Goal: Use online tool/utility: Utilize a website feature to perform a specific function

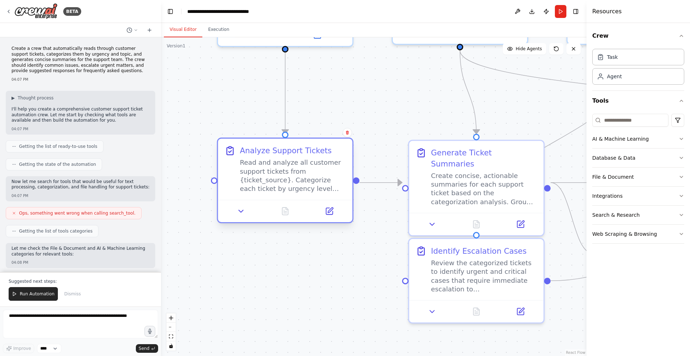
scroll to position [324, 0]
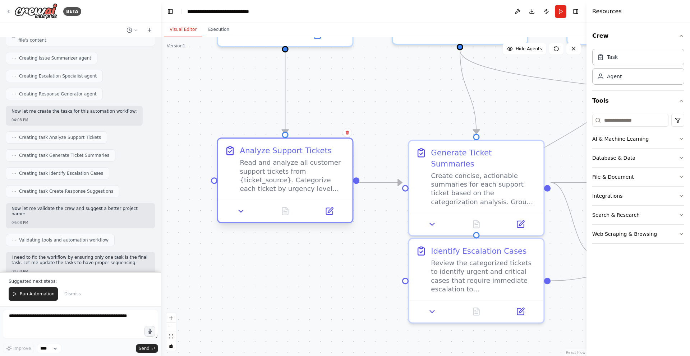
click at [319, 183] on div "Read and analyze all customer support tickets from {ticket_source}. Categorize …" at bounding box center [293, 175] width 106 height 35
click at [240, 210] on icon at bounding box center [241, 211] width 9 height 9
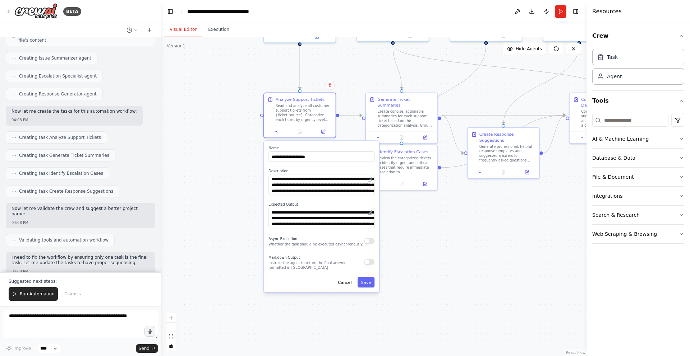
drag, startPoint x: 402, startPoint y: 314, endPoint x: 405, endPoint y: 201, distance: 112.9
click at [405, 201] on div ".deletable-edge-delete-btn { width: 20px; height: 20px; border: 0px solid #ffff…" at bounding box center [373, 196] width 425 height 319
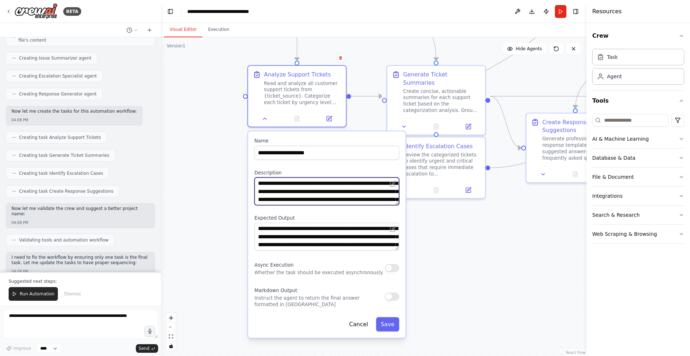
click at [397, 205] on textarea "**********" at bounding box center [326, 192] width 145 height 28
click at [397, 203] on textarea "**********" at bounding box center [326, 192] width 145 height 28
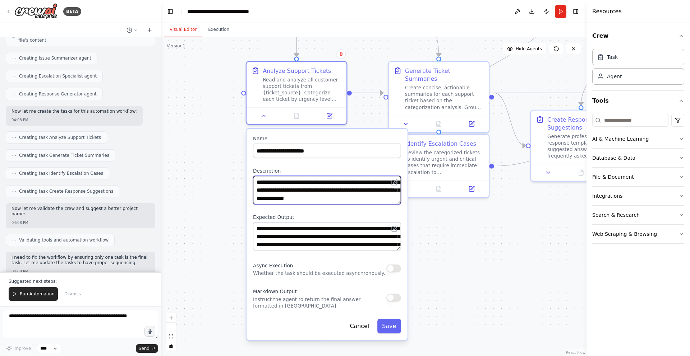
click at [321, 189] on textarea "**********" at bounding box center [327, 190] width 148 height 28
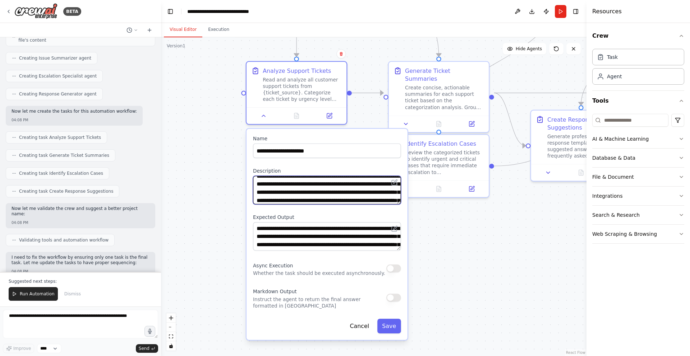
scroll to position [21, 0]
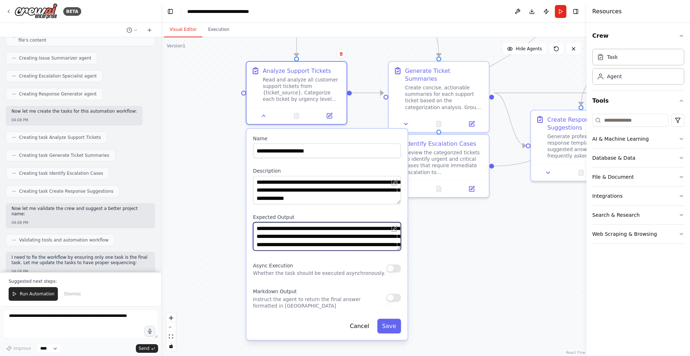
click at [286, 249] on textarea "**********" at bounding box center [327, 236] width 148 height 28
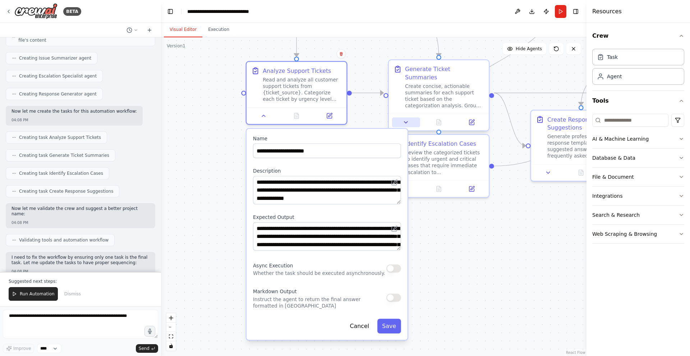
click at [401, 118] on button at bounding box center [406, 123] width 28 height 10
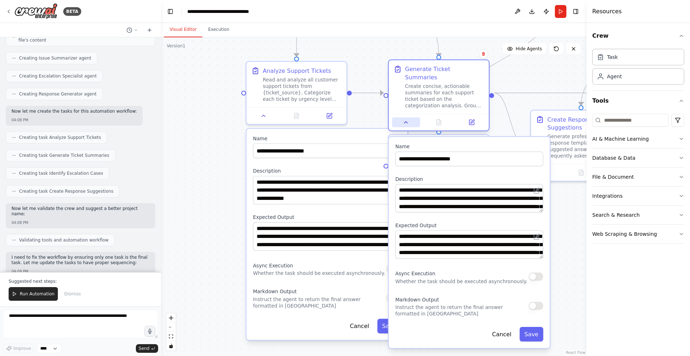
click at [401, 118] on button at bounding box center [406, 123] width 28 height 10
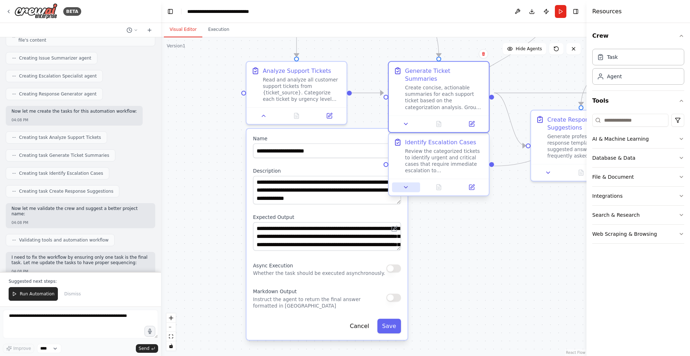
click at [406, 185] on icon at bounding box center [406, 187] width 6 height 6
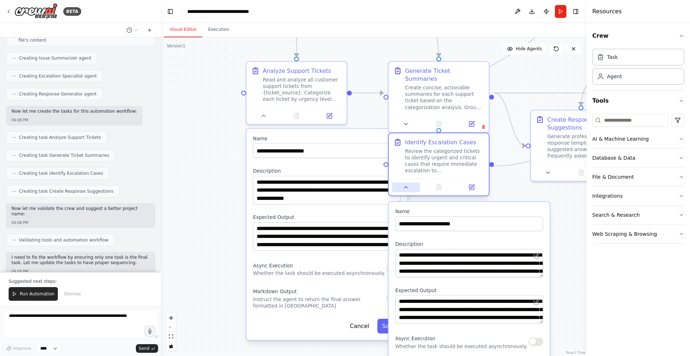
click at [407, 186] on icon at bounding box center [406, 187] width 6 height 6
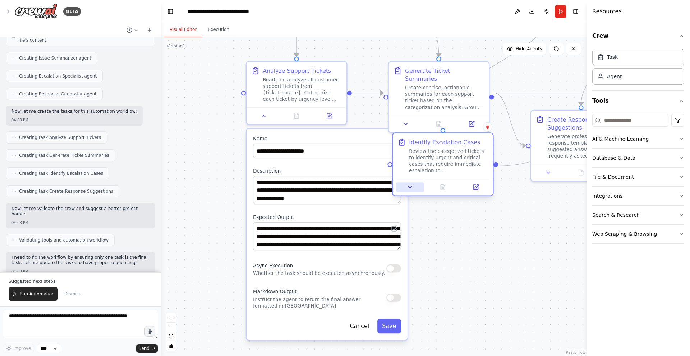
click at [408, 186] on icon at bounding box center [410, 187] width 6 height 6
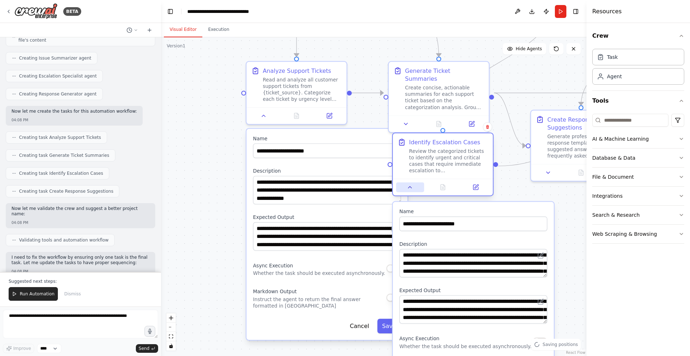
click at [408, 186] on icon at bounding box center [410, 187] width 6 height 6
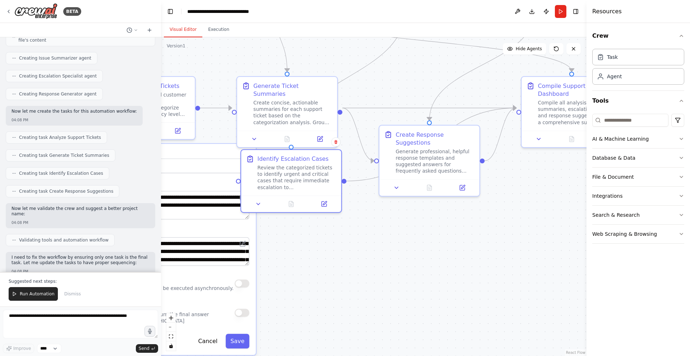
drag, startPoint x: 526, startPoint y: 279, endPoint x: 356, endPoint y: 296, distance: 170.5
click at [356, 296] on div ".deletable-edge-delete-btn { width: 20px; height: 20px; border: 0px solid #ffff…" at bounding box center [373, 196] width 425 height 319
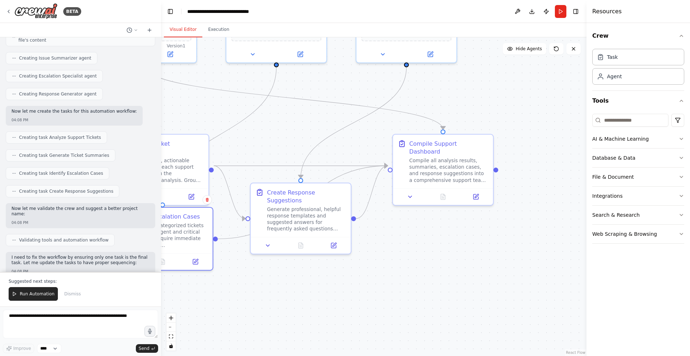
drag, startPoint x: 356, startPoint y: 296, endPoint x: 212, endPoint y: 356, distance: 156.4
click at [212, 356] on div ".deletable-edge-delete-btn { width: 20px; height: 20px; border: 0px solid #ffff…" at bounding box center [373, 196] width 425 height 319
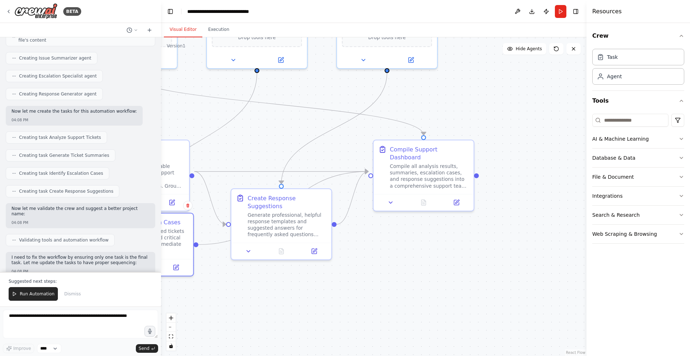
drag, startPoint x: 386, startPoint y: 263, endPoint x: 426, endPoint y: 269, distance: 40.4
click at [430, 268] on div ".deletable-edge-delete-btn { width: 20px; height: 20px; border: 0px solid #ffff…" at bounding box center [373, 196] width 425 height 319
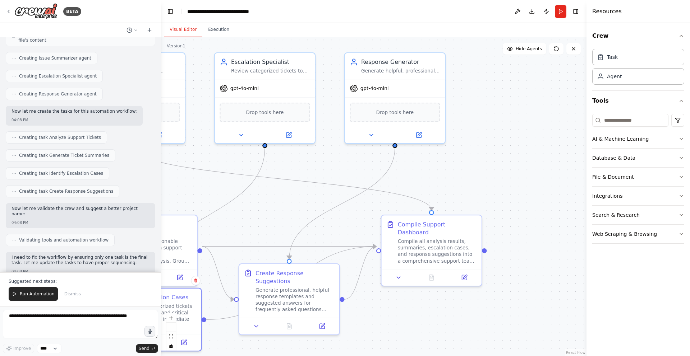
drag, startPoint x: 426, startPoint y: 269, endPoint x: 403, endPoint y: 339, distance: 74.0
click at [403, 339] on div ".deletable-edge-delete-btn { width: 20px; height: 20px; border: 0px solid #ffff…" at bounding box center [373, 196] width 425 height 319
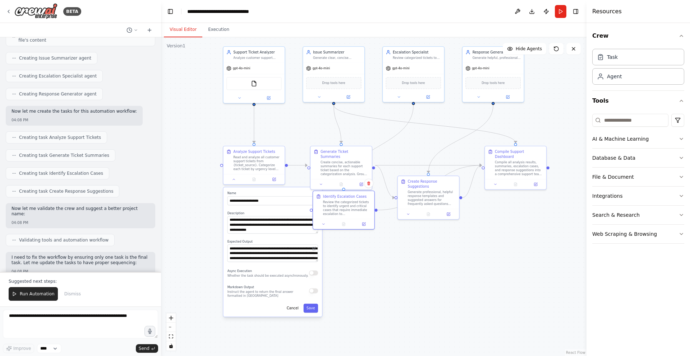
drag, startPoint x: 403, startPoint y: 340, endPoint x: 498, endPoint y: 222, distance: 150.5
click at [498, 222] on div ".deletable-edge-delete-btn { width: 20px; height: 20px; border: 0px solid #ffff…" at bounding box center [373, 196] width 425 height 319
click at [519, 54] on button "Hide Agents" at bounding box center [524, 48] width 43 height 11
click at [519, 54] on button "Show Agents" at bounding box center [523, 48] width 45 height 11
click at [520, 54] on button "Hide Agents" at bounding box center [524, 48] width 43 height 11
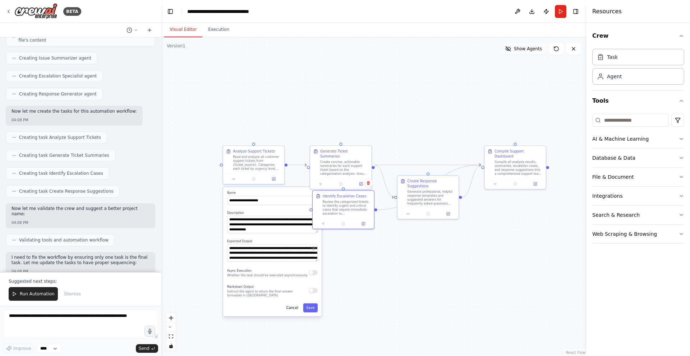
click at [520, 54] on button "Show Agents" at bounding box center [523, 48] width 45 height 11
click at [254, 164] on div "Read and analyze all customer support tickets from {ticket_source}. Categorize …" at bounding box center [257, 162] width 48 height 16
click at [615, 60] on div "Task" at bounding box center [612, 56] width 11 height 7
click at [679, 138] on icon "button" at bounding box center [681, 139] width 6 height 6
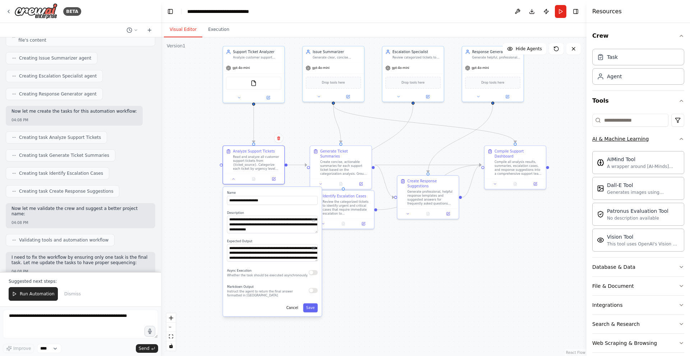
click at [679, 138] on icon "button" at bounding box center [681, 139] width 6 height 6
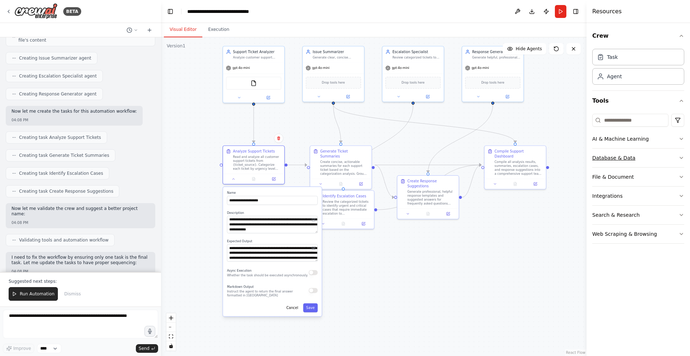
click at [679, 155] on icon "button" at bounding box center [681, 158] width 6 height 6
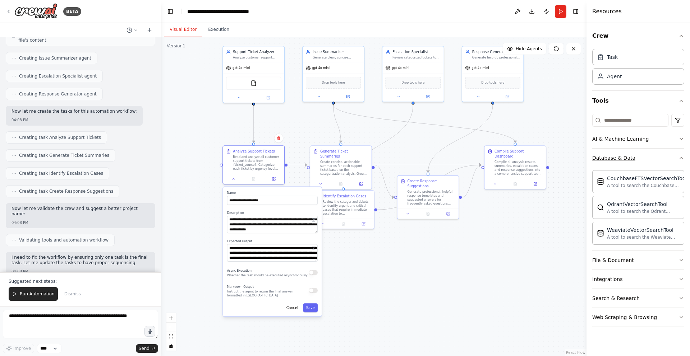
click at [679, 155] on icon "button" at bounding box center [681, 158] width 6 height 6
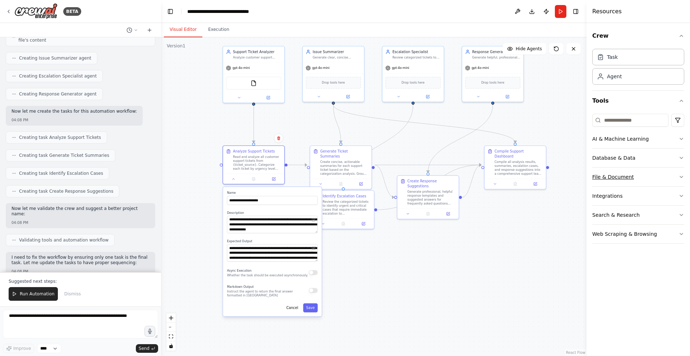
click at [676, 177] on button "File & Document" at bounding box center [638, 177] width 92 height 19
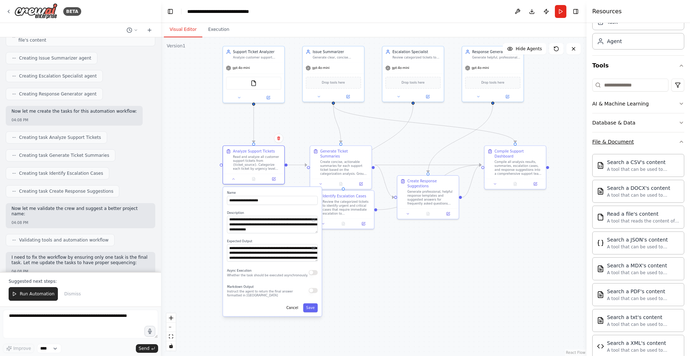
scroll to position [32, 0]
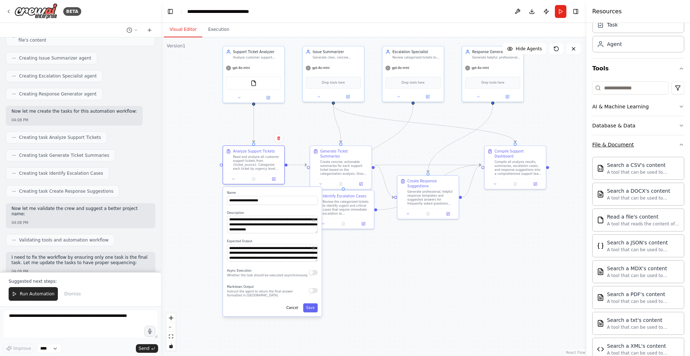
click at [680, 146] on icon "button" at bounding box center [681, 145] width 6 height 6
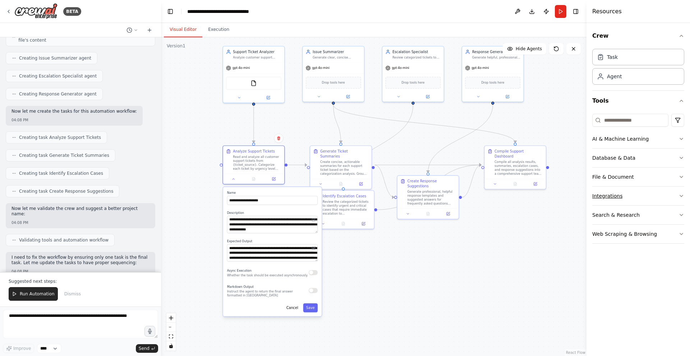
click at [649, 193] on button "Integrations" at bounding box center [638, 196] width 92 height 19
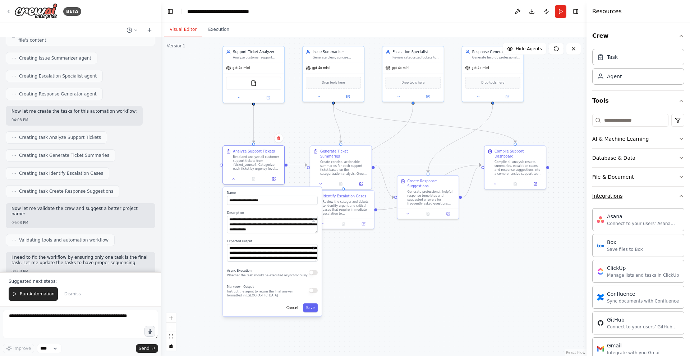
click at [649, 197] on button "Integrations" at bounding box center [638, 196] width 92 height 19
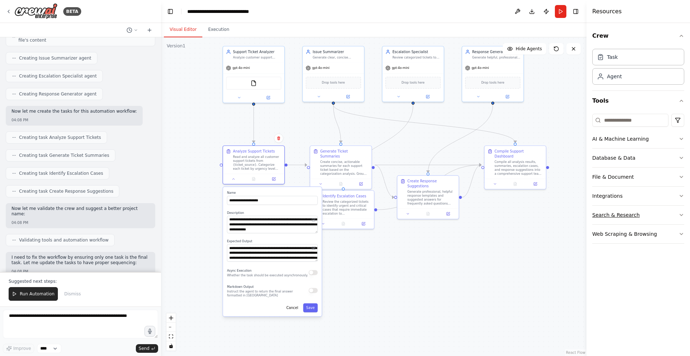
click at [639, 214] on button "Search & Research" at bounding box center [638, 215] width 92 height 19
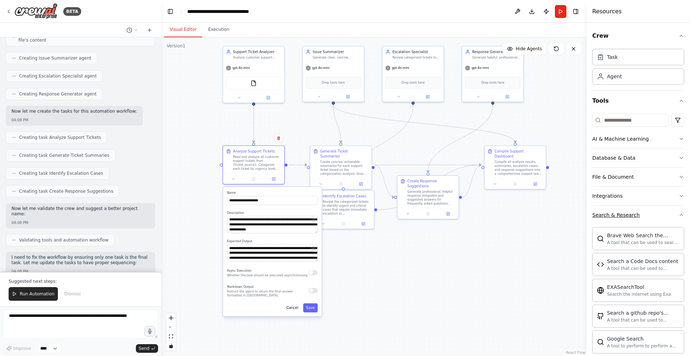
click at [638, 213] on button "Search & Research" at bounding box center [638, 215] width 92 height 19
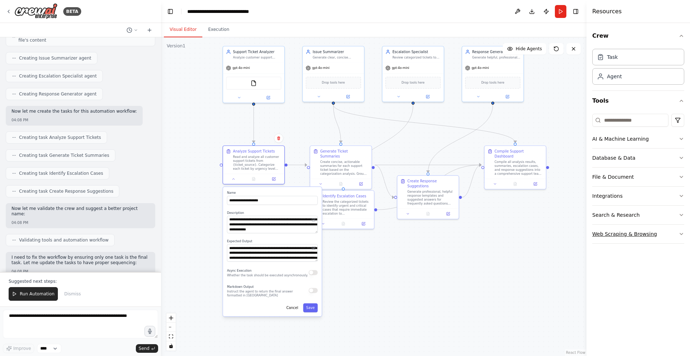
click at [622, 238] on button "Web Scraping & Browsing" at bounding box center [638, 234] width 92 height 19
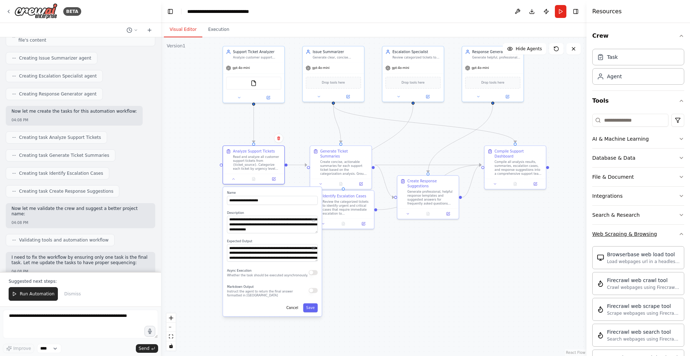
click at [622, 238] on button "Web Scraping & Browsing" at bounding box center [638, 234] width 92 height 19
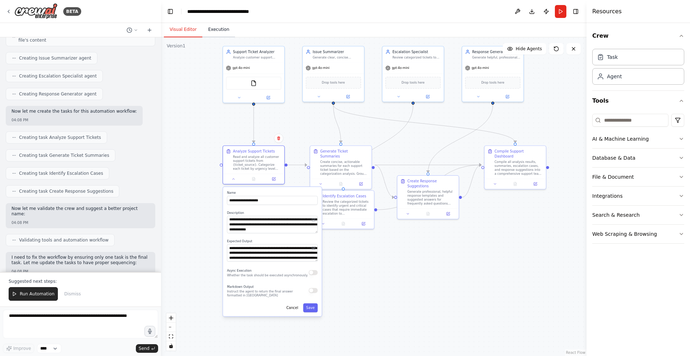
click at [222, 33] on button "Execution" at bounding box center [218, 29] width 33 height 15
click at [187, 29] on button "Visual Editor" at bounding box center [183, 29] width 38 height 15
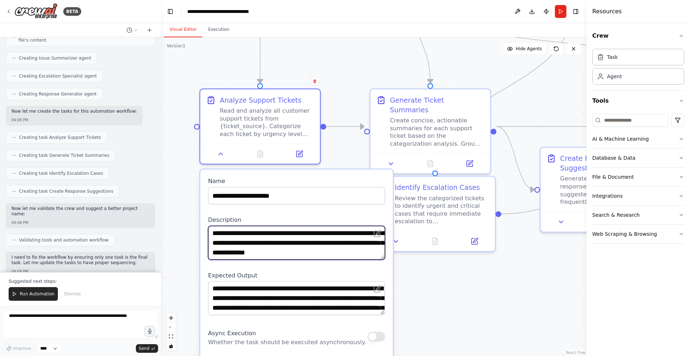
click at [258, 251] on textarea "**********" at bounding box center [296, 243] width 177 height 34
click at [324, 273] on label "Expected Output" at bounding box center [296, 276] width 177 height 8
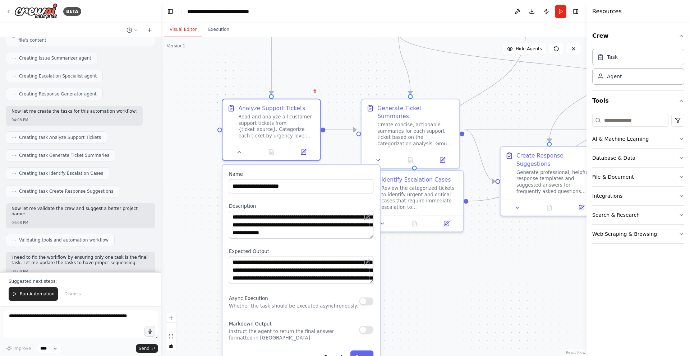
drag, startPoint x: 416, startPoint y: 322, endPoint x: 414, endPoint y: 291, distance: 31.0
click at [414, 291] on div ".deletable-edge-delete-btn { width: 20px; height: 20px; border: 0px solid #ffff…" at bounding box center [373, 196] width 425 height 319
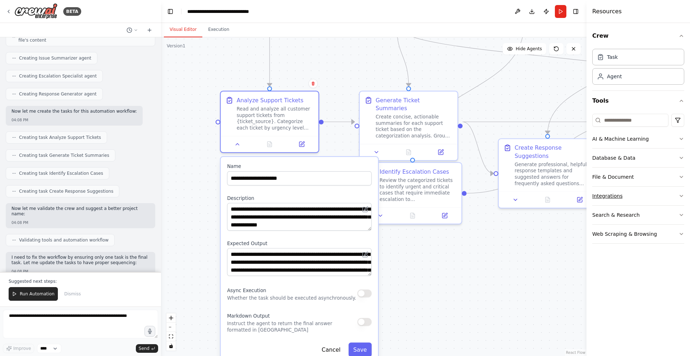
click at [621, 199] on div "Integrations" at bounding box center [607, 196] width 30 height 7
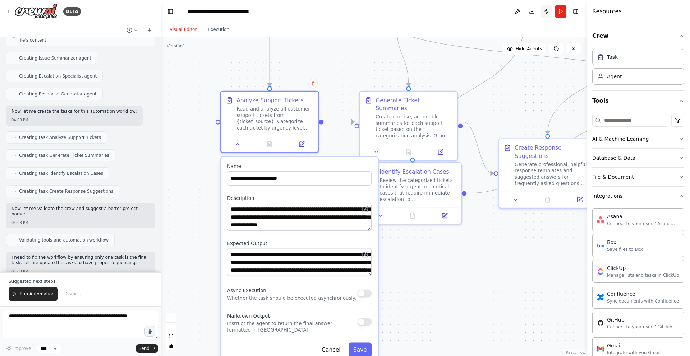
click at [548, 13] on button "Publish" at bounding box center [545, 11] width 11 height 13
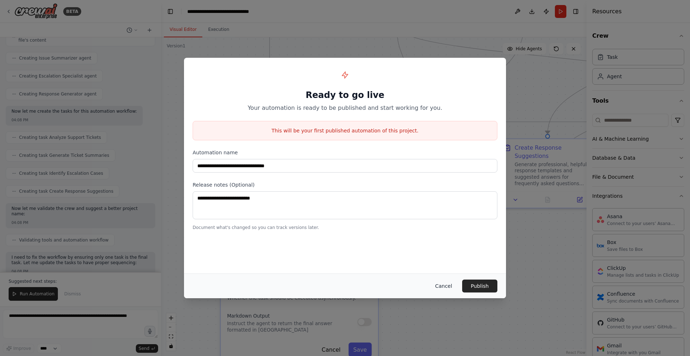
click at [453, 285] on button "Cancel" at bounding box center [443, 286] width 28 height 13
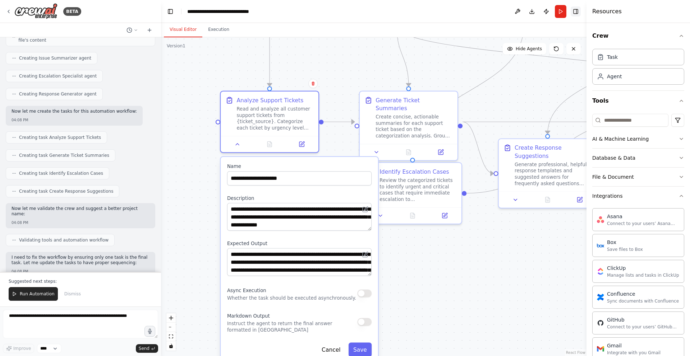
click at [578, 13] on button "Toggle Right Sidebar" at bounding box center [576, 11] width 10 height 10
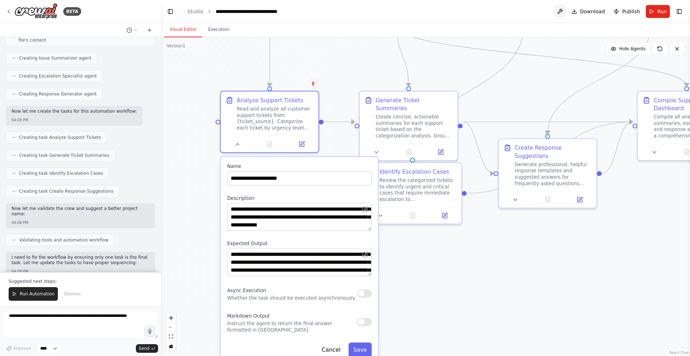
click at [559, 14] on button at bounding box center [559, 11] width 11 height 13
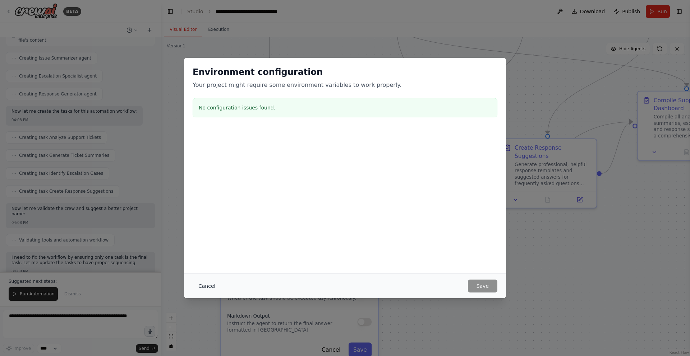
click at [207, 283] on button "Cancel" at bounding box center [207, 286] width 28 height 13
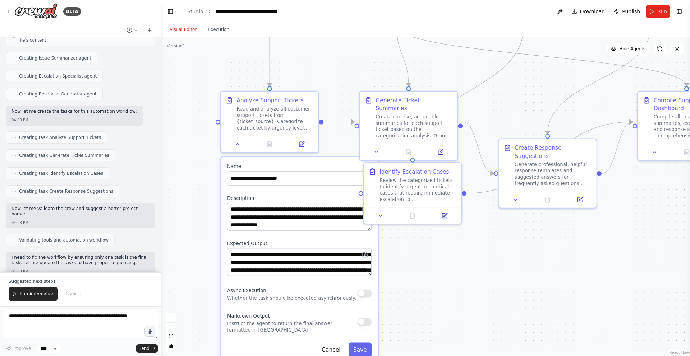
click at [195, 122] on div ".deletable-edge-delete-btn { width: 20px; height: 20px; border: 0px solid #ffff…" at bounding box center [425, 196] width 529 height 319
click at [171, 349] on button "toggle interactivity" at bounding box center [170, 346] width 9 height 9
click at [202, 280] on div ".deletable-edge-delete-btn { width: 20px; height: 20px; border: 0px solid #ffff…" at bounding box center [425, 196] width 529 height 319
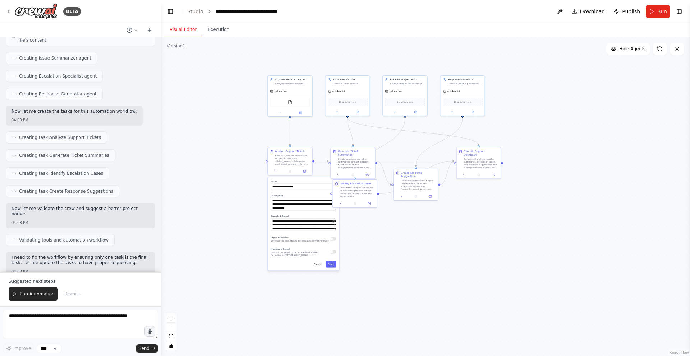
drag, startPoint x: 413, startPoint y: 273, endPoint x: 476, endPoint y: 224, distance: 79.9
click at [476, 224] on div ".deletable-edge-delete-btn { width: 20px; height: 20px; border: 0px solid #ffff…" at bounding box center [425, 196] width 529 height 319
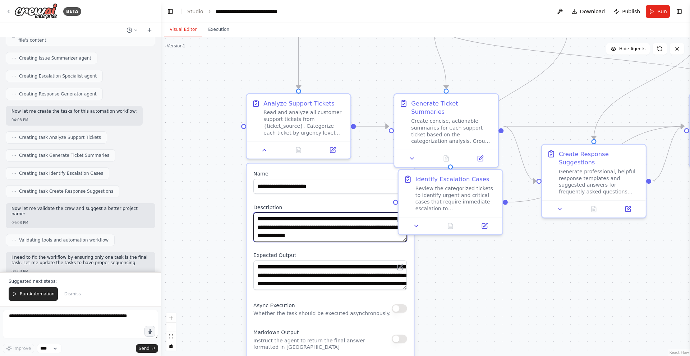
click at [309, 230] on textarea "**********" at bounding box center [329, 227] width 153 height 29
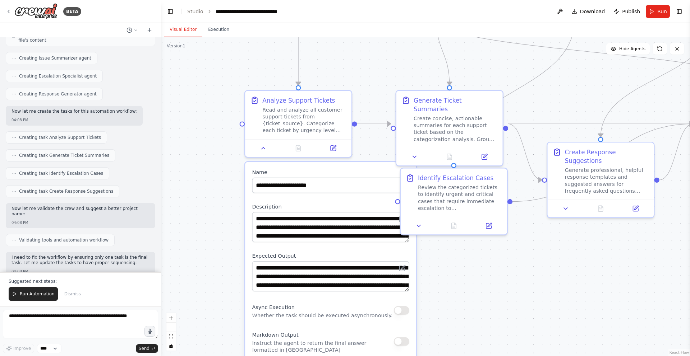
click at [536, 284] on div ".deletable-edge-delete-btn { width: 20px; height: 20px; border: 0px solid #ffff…" at bounding box center [425, 196] width 529 height 319
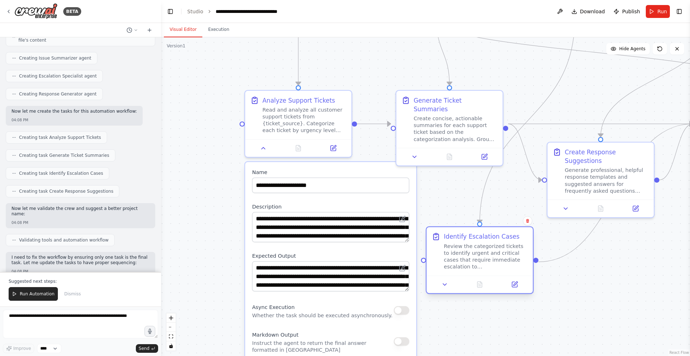
drag, startPoint x: 462, startPoint y: 196, endPoint x: 485, endPoint y: 258, distance: 66.3
click at [485, 258] on div "Review the categorized tickets to identify urgent and critical cases that requi…" at bounding box center [486, 257] width 84 height 28
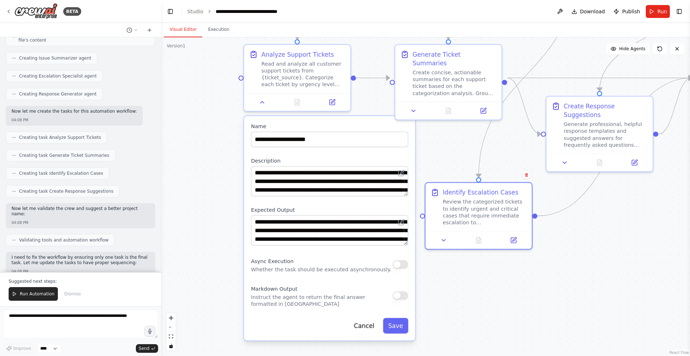
drag, startPoint x: 443, startPoint y: 180, endPoint x: 443, endPoint y: 102, distance: 77.6
click at [443, 102] on div ".deletable-edge-delete-btn { width: 20px; height: 20px; border: 0px solid #ffff…" at bounding box center [425, 196] width 529 height 319
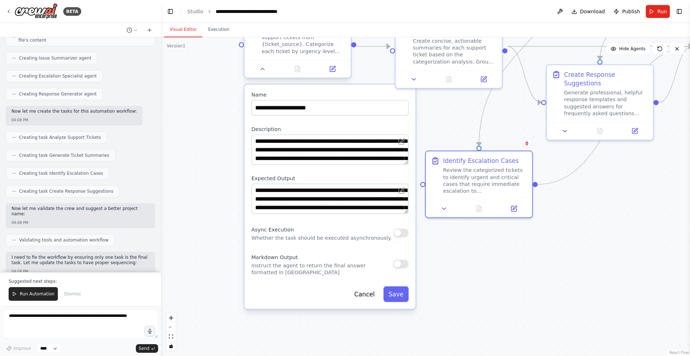
click at [332, 54] on div "Read and analyze all customer support tickets from {ticket_source}. Categorize …" at bounding box center [304, 41] width 84 height 28
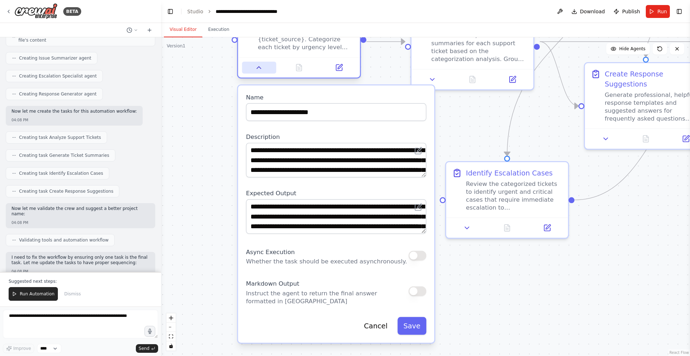
click at [261, 70] on icon at bounding box center [259, 68] width 8 height 8
click at [333, 64] on button at bounding box center [339, 68] width 34 height 12
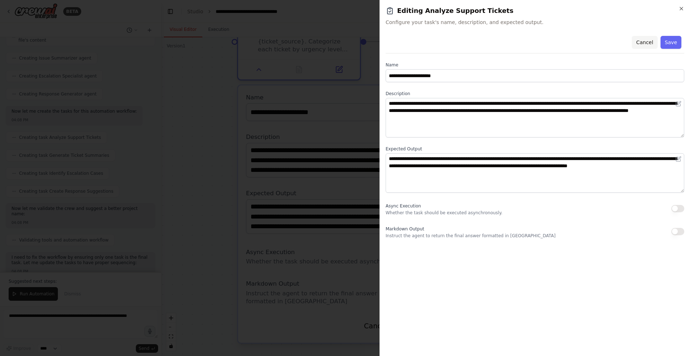
click at [645, 42] on button "Cancel" at bounding box center [645, 42] width 26 height 13
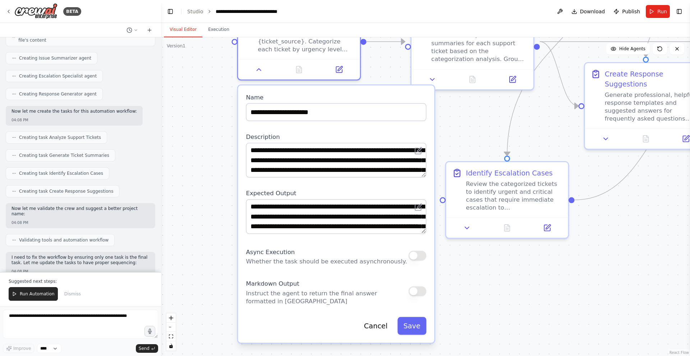
click at [537, 141] on div ".deletable-edge-delete-btn { width: 20px; height: 20px; border: 0px solid #ffff…" at bounding box center [425, 196] width 529 height 319
click at [383, 328] on button "Cancel" at bounding box center [375, 326] width 35 height 18
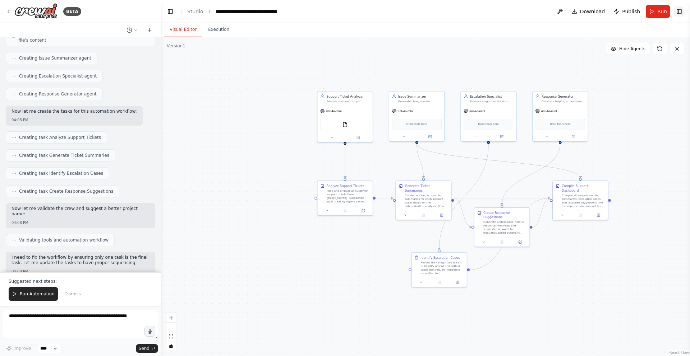
click at [681, 13] on button "Toggle Right Sidebar" at bounding box center [679, 11] width 10 height 10
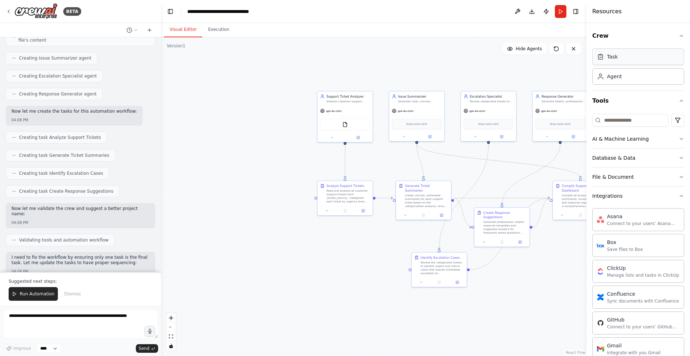
click at [626, 64] on div "Task" at bounding box center [638, 57] width 92 height 17
click at [529, 69] on icon at bounding box center [529, 69] width 4 height 4
click at [522, 63] on icon at bounding box center [524, 61] width 4 height 4
click at [502, 61] on button "Confirm" at bounding box center [504, 61] width 26 height 9
click at [337, 196] on div "Read and analyze all customer support tickets from {ticket_source}. Categorize …" at bounding box center [347, 195] width 43 height 14
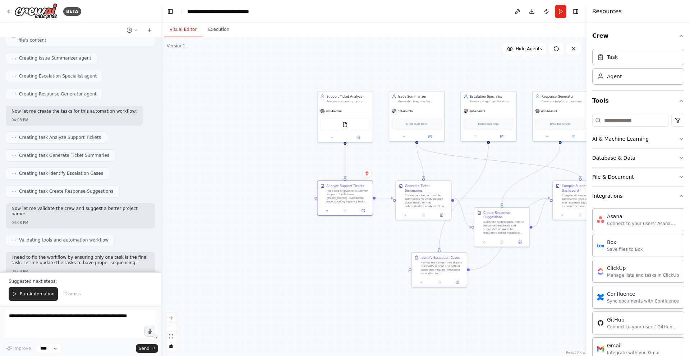
scroll to position [324, 0]
click at [425, 193] on div "Create concise, actionable summaries for each support ticket based on the categ…" at bounding box center [426, 200] width 43 height 14
click at [405, 212] on button at bounding box center [405, 214] width 15 height 5
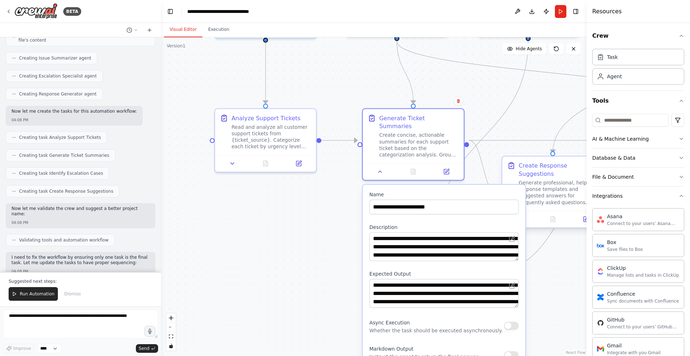
click at [547, 210] on div "Create Response Suggestions Generate professional, helpful response templates a…" at bounding box center [552, 184] width 101 height 54
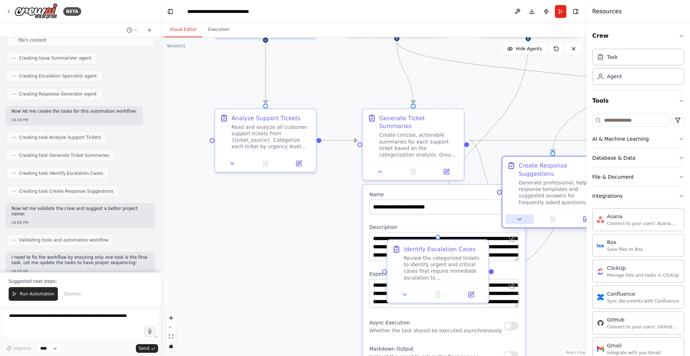
click at [519, 218] on icon at bounding box center [519, 219] width 6 height 6
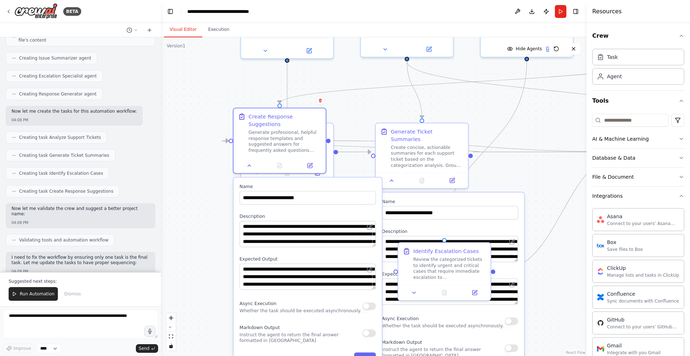
drag, startPoint x: 512, startPoint y: 273, endPoint x: 240, endPoint y: 209, distance: 279.5
click at [240, 214] on label "Description" at bounding box center [308, 217] width 136 height 6
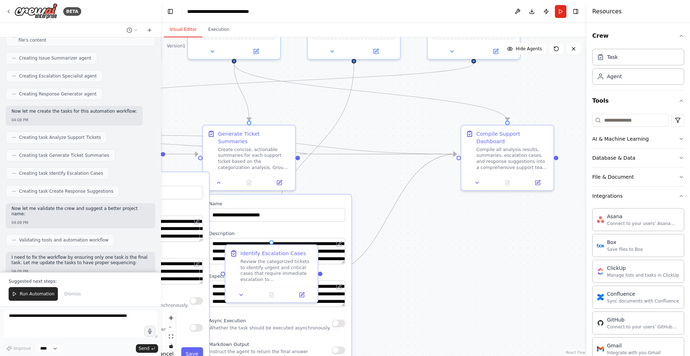
drag, startPoint x: 501, startPoint y: 159, endPoint x: 326, endPoint y: 161, distance: 175.0
click at [326, 161] on div ".deletable-edge-delete-btn { width: 20px; height: 20px; border: 0px solid #ffff…" at bounding box center [373, 196] width 425 height 319
click at [479, 177] on button at bounding box center [475, 181] width 26 height 9
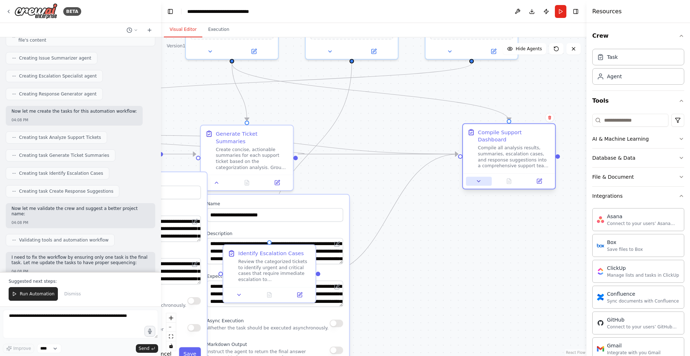
click at [481, 179] on icon at bounding box center [479, 182] width 6 height 6
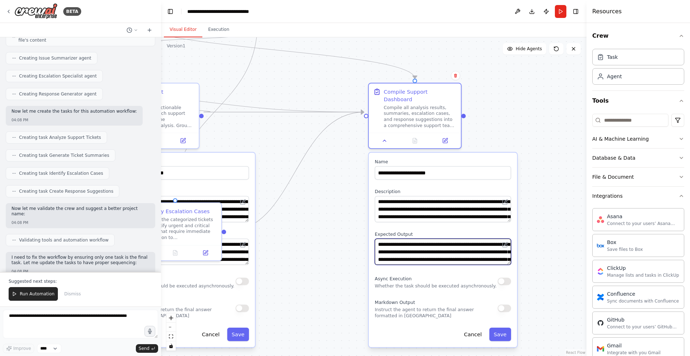
drag, startPoint x: 422, startPoint y: 231, endPoint x: 328, endPoint y: 189, distance: 102.9
click at [328, 189] on div ".deletable-edge-delete-btn { width: 20px; height: 20px; border: 0px solid #ffff…" at bounding box center [373, 196] width 425 height 319
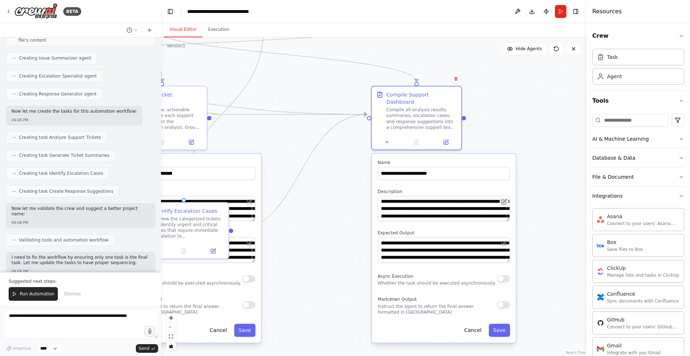
click at [503, 200] on icon at bounding box center [504, 202] width 4 height 4
click at [506, 212] on textarea "**********" at bounding box center [444, 209] width 132 height 26
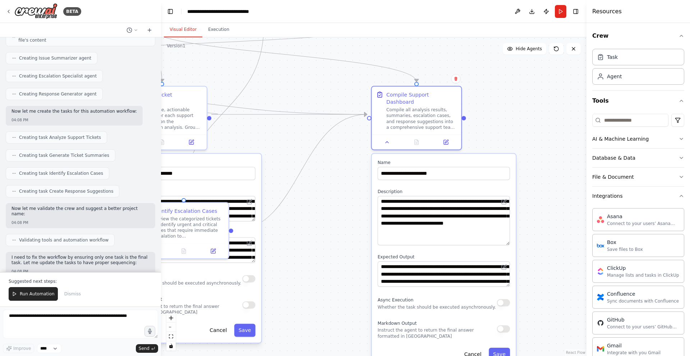
drag, startPoint x: 506, startPoint y: 212, endPoint x: 504, endPoint y: 236, distance: 24.2
click at [504, 236] on textarea "**********" at bounding box center [444, 221] width 132 height 50
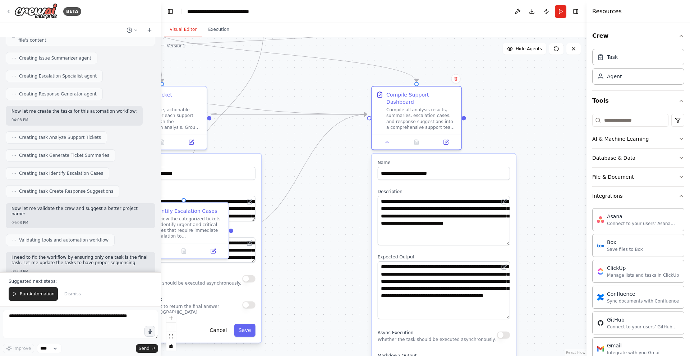
drag, startPoint x: 507, startPoint y: 277, endPoint x: 498, endPoint y: 310, distance: 33.9
click at [498, 310] on textarea "**********" at bounding box center [444, 291] width 132 height 58
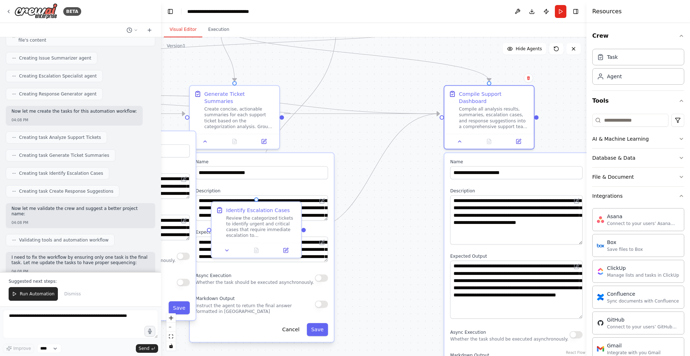
drag, startPoint x: 329, startPoint y: 259, endPoint x: 440, endPoint y: 259, distance: 110.3
click at [440, 259] on div ".deletable-edge-delete-btn { width: 20px; height: 20px; border: 0px solid #ffff…" at bounding box center [373, 196] width 425 height 319
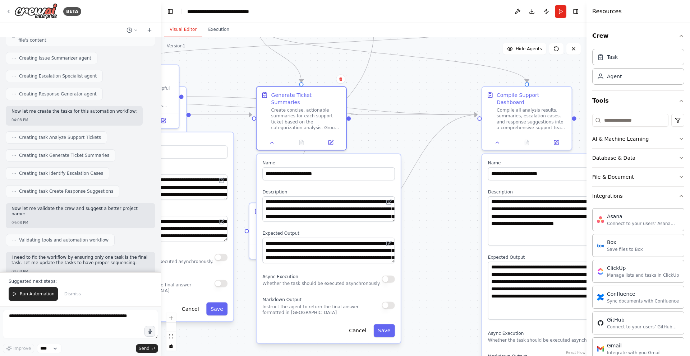
drag, startPoint x: 356, startPoint y: 157, endPoint x: 403, endPoint y: 151, distance: 47.1
click at [395, 160] on label "Name" at bounding box center [328, 163] width 132 height 6
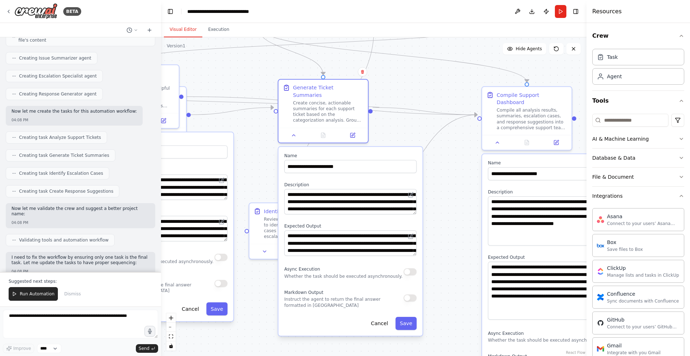
click at [357, 214] on div "**********" at bounding box center [351, 241] width 144 height 189
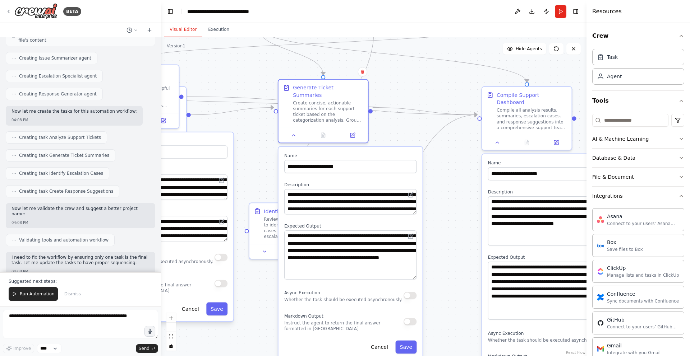
drag, startPoint x: 413, startPoint y: 248, endPoint x: 410, endPoint y: 271, distance: 23.6
click at [410, 271] on textarea "**********" at bounding box center [350, 255] width 132 height 49
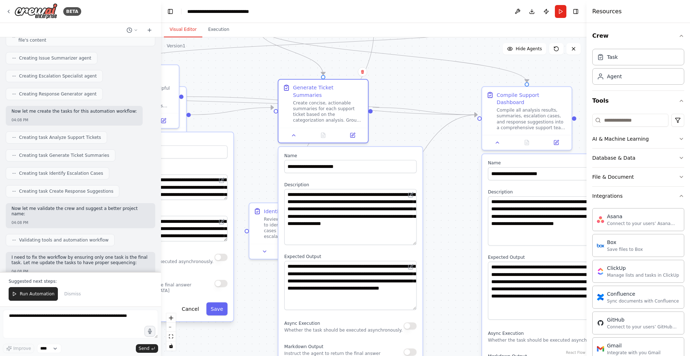
drag, startPoint x: 410, startPoint y: 207, endPoint x: 405, endPoint y: 237, distance: 30.7
click at [405, 237] on textarea "**********" at bounding box center [350, 217] width 132 height 56
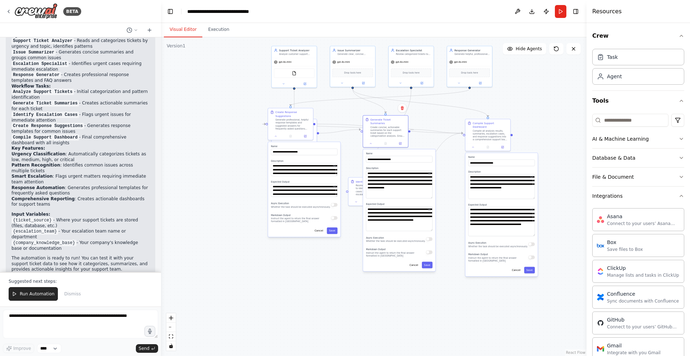
drag, startPoint x: 451, startPoint y: 84, endPoint x: 447, endPoint y: 140, distance: 55.9
click at [447, 140] on div ".deletable-edge-delete-btn { width: 20px; height: 20px; border: 0px solid #ffff…" at bounding box center [373, 196] width 425 height 319
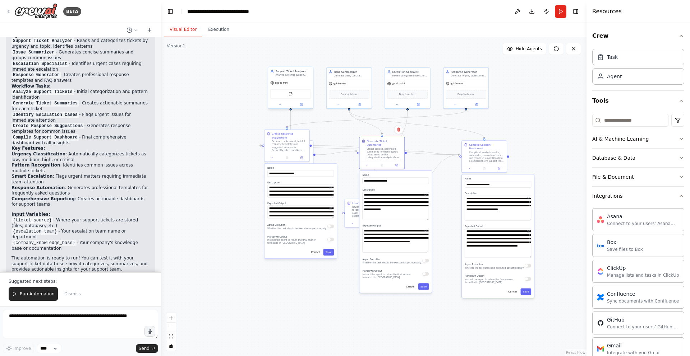
click at [290, 74] on div "Analyze customer support tickets from {ticket_source} to categorize them by urg…" at bounding box center [293, 75] width 36 height 3
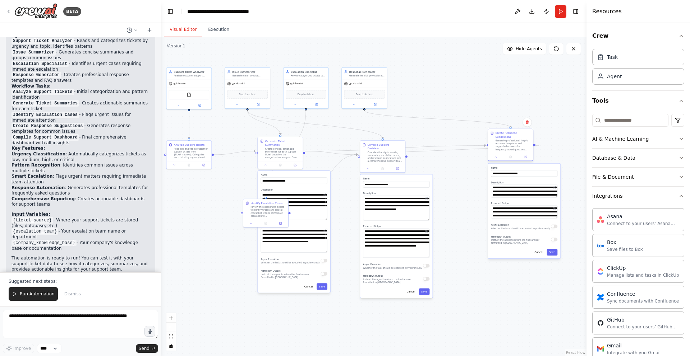
drag, startPoint x: 290, startPoint y: 151, endPoint x: 514, endPoint y: 150, distance: 223.5
click at [514, 150] on div "Create Response Suggestions Generate professional, helpful response templates a…" at bounding box center [510, 141] width 45 height 24
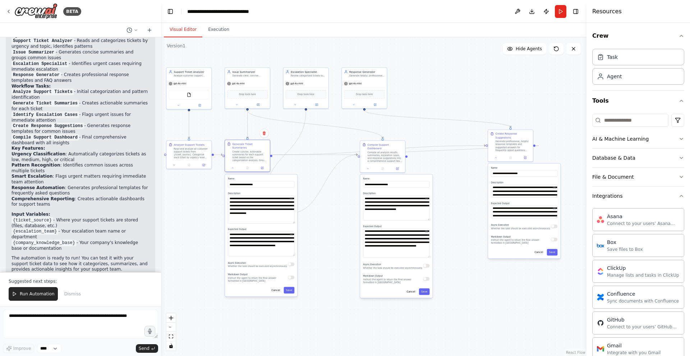
drag, startPoint x: 287, startPoint y: 156, endPoint x: 253, endPoint y: 161, distance: 34.5
click at [253, 161] on div "Generate Ticket Summaries Create concise, actionable summaries for each support…" at bounding box center [248, 156] width 46 height 32
click at [277, 290] on button "Cancel" at bounding box center [275, 290] width 13 height 6
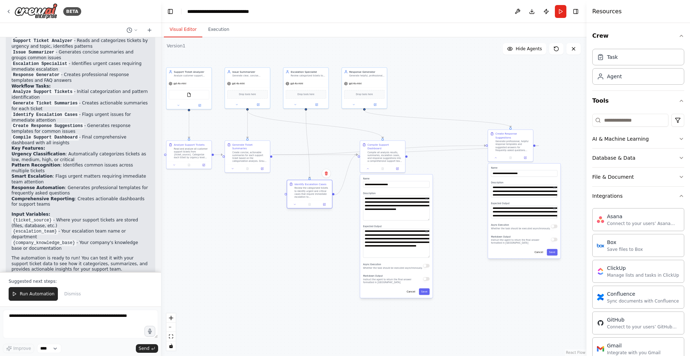
drag, startPoint x: 267, startPoint y: 214, endPoint x: 311, endPoint y: 194, distance: 48.3
click at [311, 194] on div "Review the categorized tickets to identify urgent and critical cases that requi…" at bounding box center [312, 193] width 36 height 12
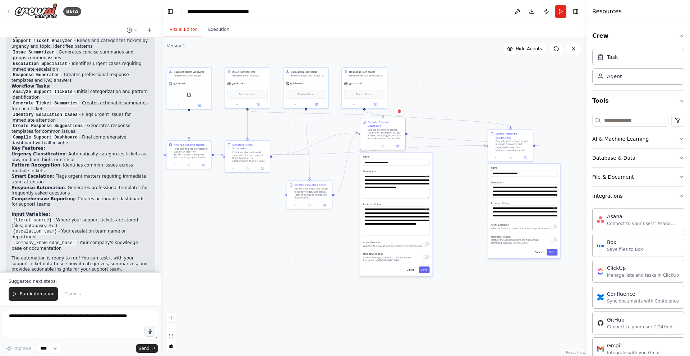
drag, startPoint x: 374, startPoint y: 156, endPoint x: 376, endPoint y: 135, distance: 21.3
click at [376, 135] on div "Compile all analysis results, summaries, escalation cases, and response suggest…" at bounding box center [386, 135] width 36 height 12
click at [410, 267] on button "Cancel" at bounding box center [410, 270] width 13 height 6
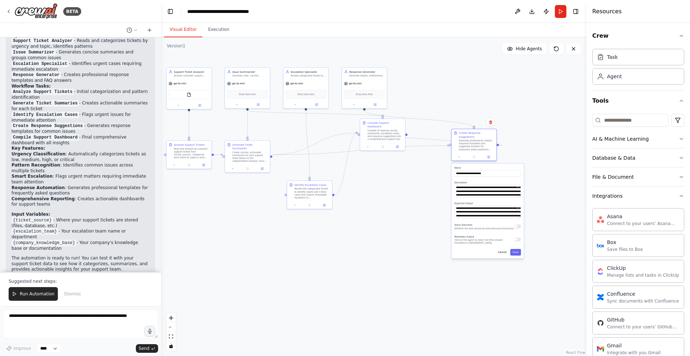
drag, startPoint x: 518, startPoint y: 142, endPoint x: 474, endPoint y: 139, distance: 44.3
click at [474, 139] on div "Generate professional, helpful response templates and suggested answers for fre…" at bounding box center [477, 145] width 36 height 12
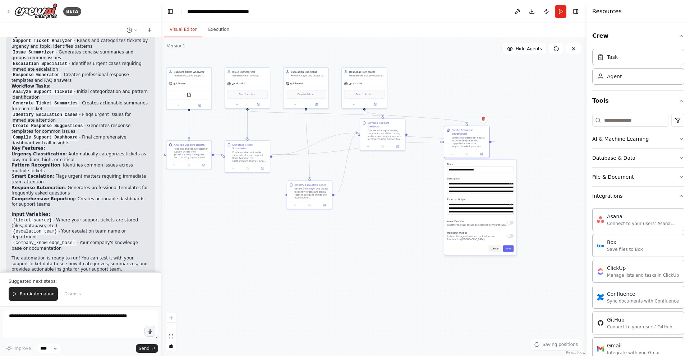
click at [497, 251] on button "Cancel" at bounding box center [494, 248] width 13 height 6
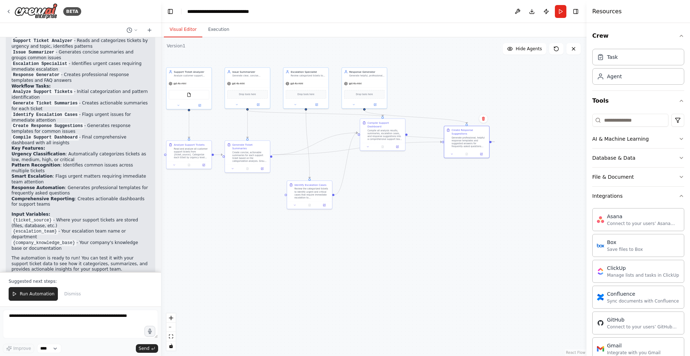
click at [459, 209] on div ".deletable-edge-delete-btn { width: 20px; height: 20px; border: 0px solid #ffff…" at bounding box center [373, 196] width 425 height 319
drag, startPoint x: 472, startPoint y: 139, endPoint x: 385, endPoint y: 192, distance: 101.3
click at [385, 192] on div "Generate professional, helpful response templates and suggested answers for fre…" at bounding box center [382, 196] width 36 height 12
drag, startPoint x: 389, startPoint y: 129, endPoint x: 467, endPoint y: 129, distance: 78.0
click at [467, 129] on div "Compile all analysis results, summaries, escalation cases, and response suggest…" at bounding box center [462, 135] width 36 height 12
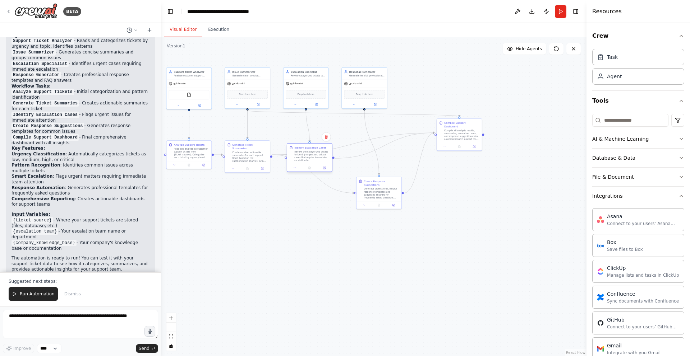
drag, startPoint x: 314, startPoint y: 197, endPoint x: 315, endPoint y: 159, distance: 37.4
click at [315, 159] on div "Review the categorized tickets to identify urgent and critical cases that requi…" at bounding box center [312, 157] width 36 height 12
drag, startPoint x: 393, startPoint y: 191, endPoint x: 383, endPoint y: 130, distance: 62.2
click at [383, 130] on div "Generate professional, helpful response templates and suggested answers for fre…" at bounding box center [374, 135] width 36 height 12
drag, startPoint x: 310, startPoint y: 162, endPoint x: 306, endPoint y: 198, distance: 36.1
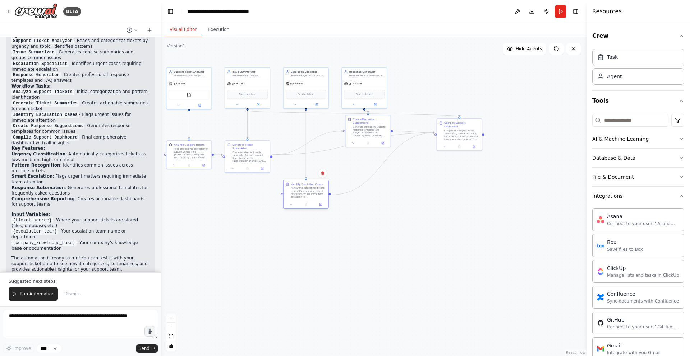
click at [306, 198] on div "Review the categorized tickets to identify urgent and critical cases that requi…" at bounding box center [309, 193] width 36 height 12
drag, startPoint x: 469, startPoint y: 131, endPoint x: 435, endPoint y: 180, distance: 59.8
click at [435, 180] on div "Compile all analysis results, summaries, escalation cases, and response suggest…" at bounding box center [429, 182] width 36 height 12
drag, startPoint x: 377, startPoint y: 121, endPoint x: 312, endPoint y: 148, distance: 71.2
click at [312, 148] on div "Create Response Suggestions" at bounding box center [305, 145] width 36 height 7
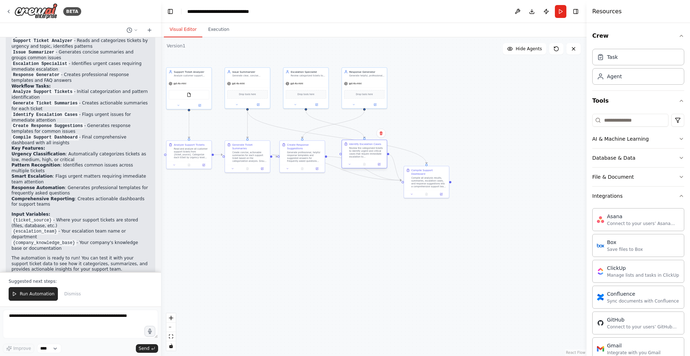
drag, startPoint x: 309, startPoint y: 192, endPoint x: 366, endPoint y: 151, distance: 70.7
click at [366, 151] on div "Review the categorized tickets to identify urgent and critical cases that requi…" at bounding box center [367, 153] width 36 height 12
drag, startPoint x: 424, startPoint y: 181, endPoint x: 290, endPoint y: 276, distance: 164.2
click at [290, 276] on div "Compile all analysis results, summaries, escalation cases, and response suggest…" at bounding box center [294, 277] width 36 height 12
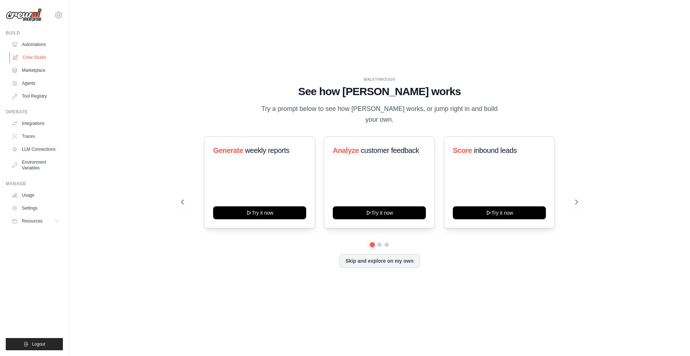
click at [59, 59] on link "Crew Studio" at bounding box center [36, 57] width 54 height 11
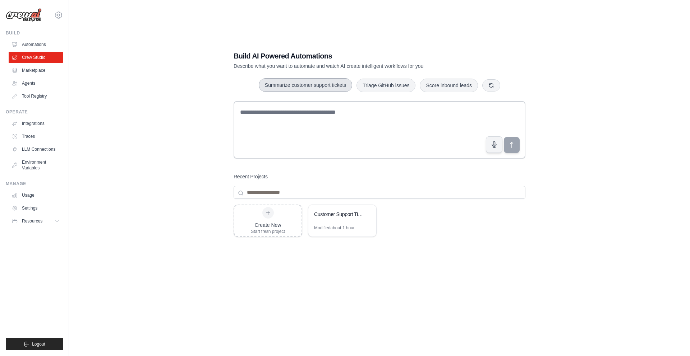
click at [322, 86] on button "Summarize customer support tickets" at bounding box center [305, 85] width 93 height 14
